Goal: Check status: Check status

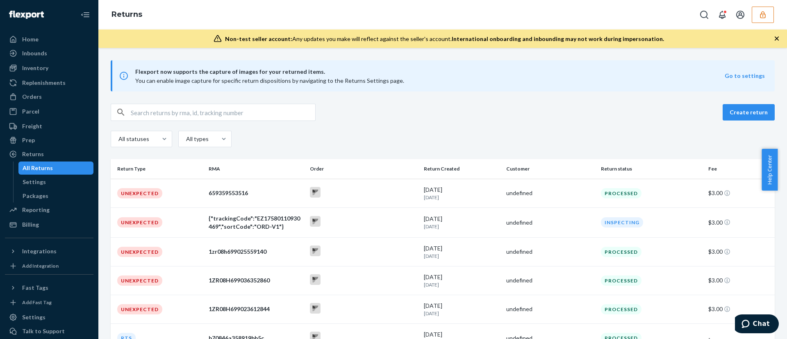
click at [764, 8] on button "button" at bounding box center [763, 15] width 22 height 16
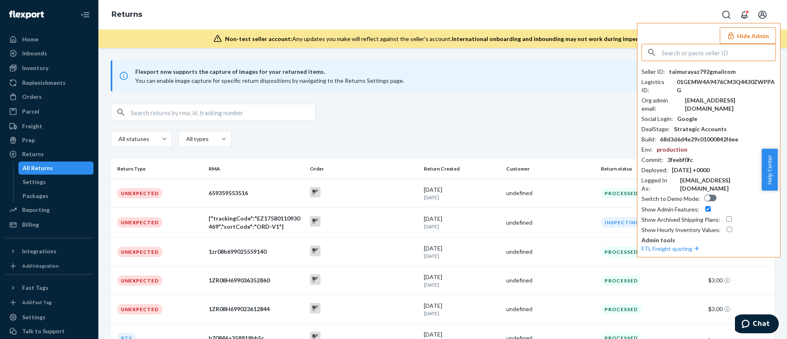
click at [703, 56] on input "text" at bounding box center [719, 52] width 114 height 16
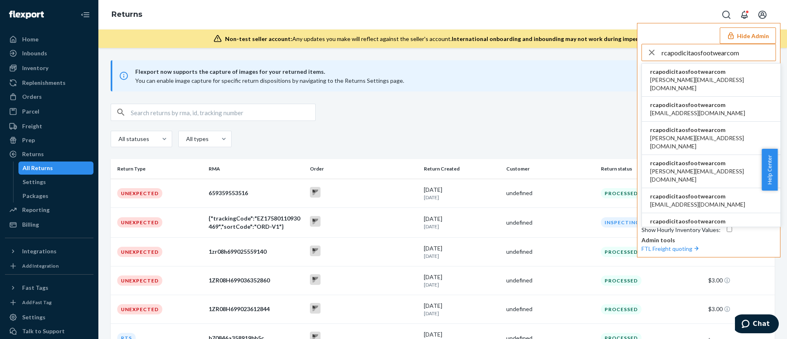
type input "rcapodicitaosfootwearcom"
click at [696, 71] on span "rcapodicitaosfootwearcom" at bounding box center [711, 72] width 122 height 8
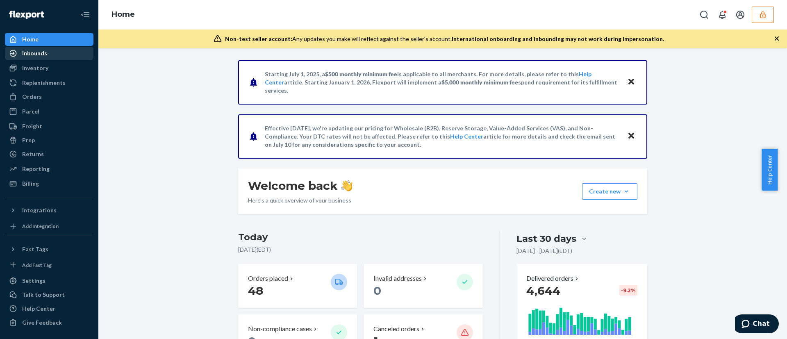
click at [36, 48] on div "Inbounds" at bounding box center [49, 53] width 87 height 11
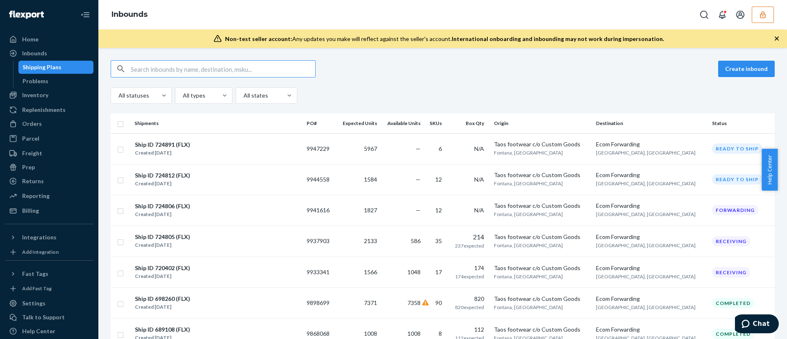
paste input "9898699"
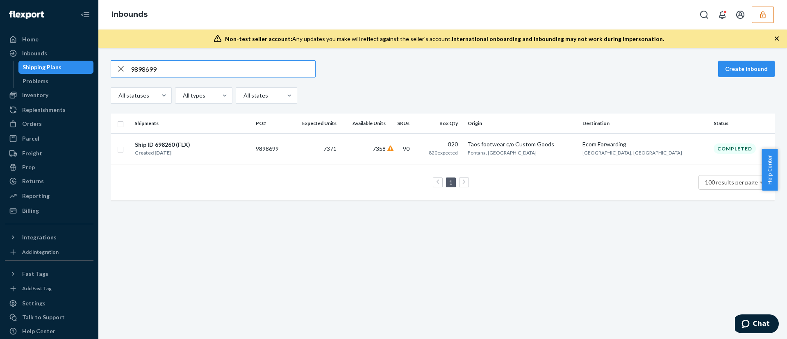
type input "9898699"
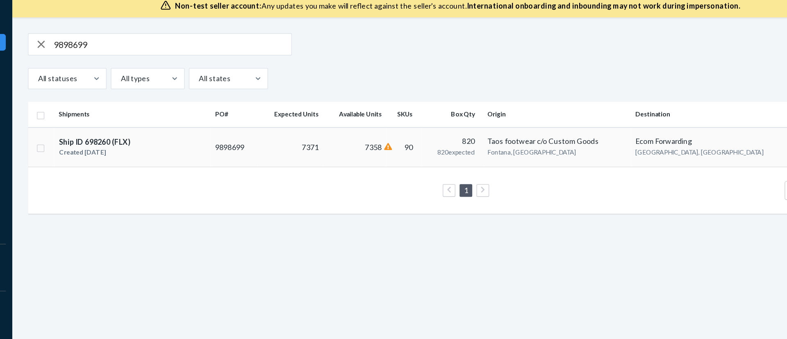
click at [370, 151] on td "7358" at bounding box center [364, 148] width 49 height 31
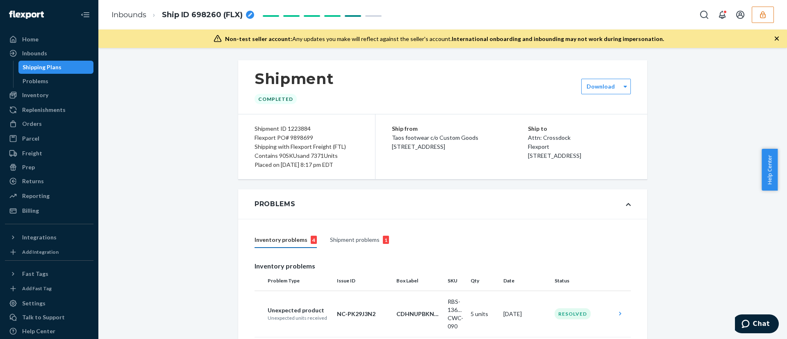
click at [267, 110] on div "Shipment Completed" at bounding box center [442, 87] width 409 height 54
click at [247, 116] on div "Shipment ID 1223884 Flexport PO# 9898699 Shipping with Flexport Freight (FTL) C…" at bounding box center [306, 146] width 137 height 65
